Goal: Task Accomplishment & Management: Complete application form

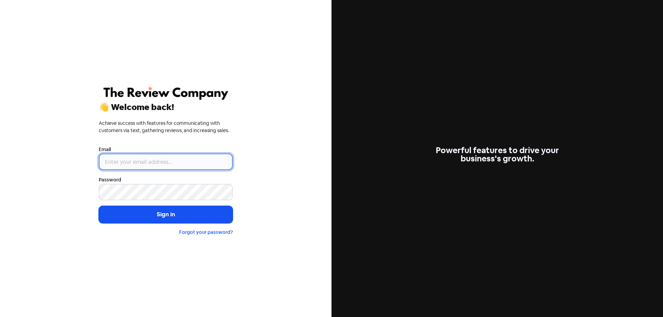
click at [134, 158] on input "email" at bounding box center [166, 162] width 134 height 17
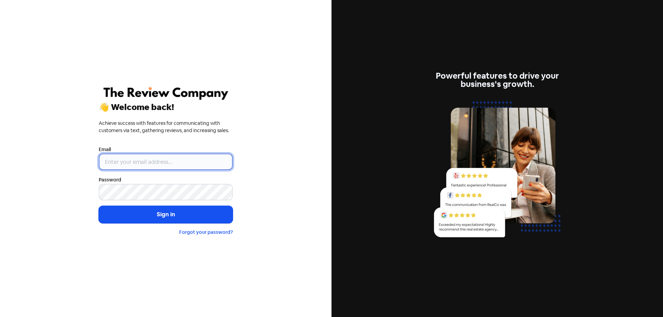
click at [143, 160] on input "email" at bounding box center [166, 162] width 134 height 17
click at [99, 206] on button "Sign in" at bounding box center [166, 214] width 134 height 17
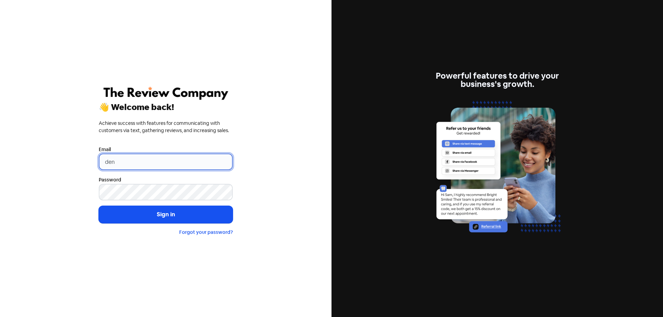
type input "[PERSON_NAME][EMAIL_ADDRESS][DOMAIN_NAME]"
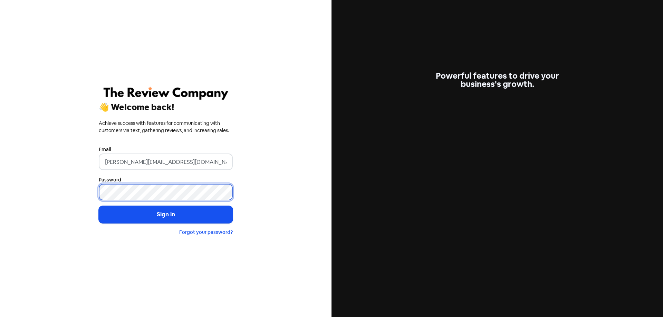
click at [99, 206] on button "Sign in" at bounding box center [166, 214] width 134 height 17
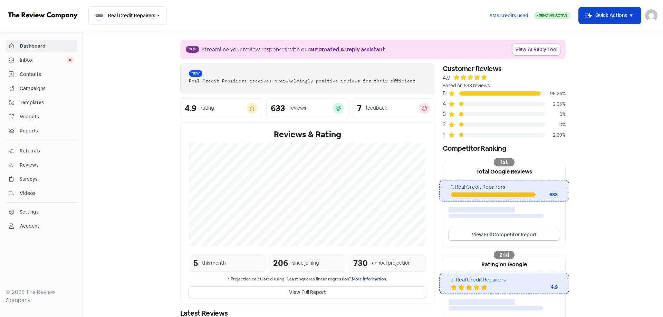
click at [633, 18] on icon "button" at bounding box center [631, 15] width 8 height 8
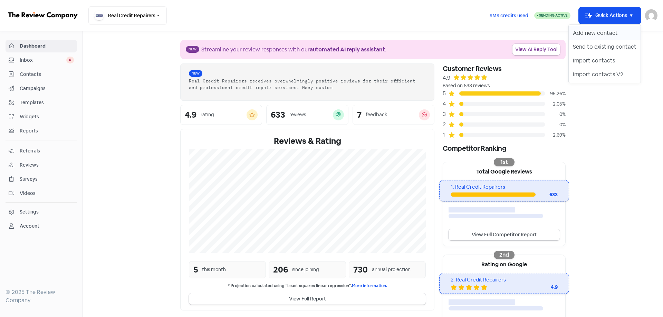
click at [598, 32] on button "Add new contact" at bounding box center [605, 33] width 72 height 14
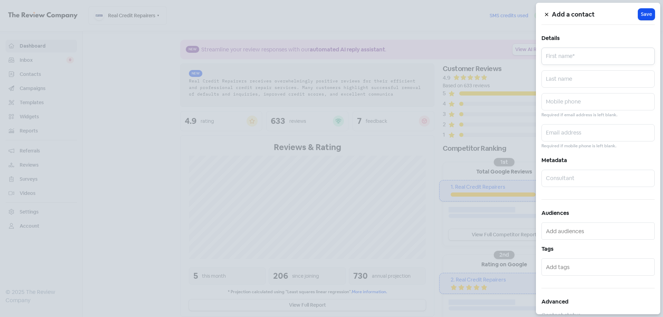
click at [579, 59] on input "text" at bounding box center [598, 56] width 113 height 17
paste input "[PERSON_NAME]"
click at [569, 60] on input "[PERSON_NAME]" at bounding box center [598, 56] width 113 height 17
type input "Oswa"
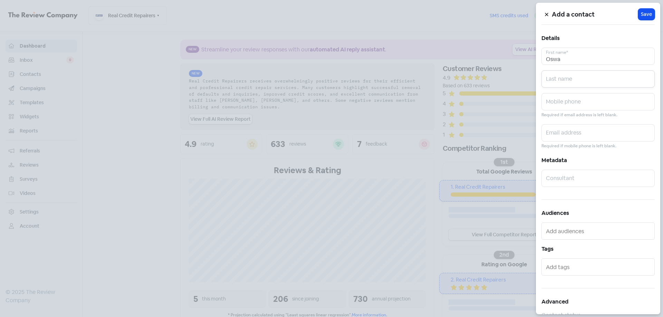
paste input "[PERSON_NAME]"
type input "[PERSON_NAME]"
paste input "0431118255"
type input "0431118255"
paste input "[EMAIL_ADDRESS][DOMAIN_NAME]"
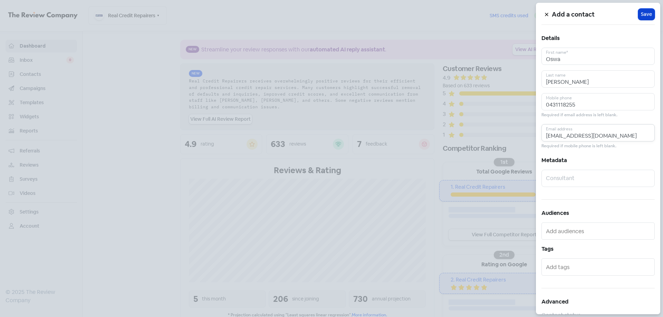
type input "[EMAIL_ADDRESS][DOMAIN_NAME]"
click at [641, 14] on span "Save" at bounding box center [646, 14] width 11 height 7
